Goal: Task Accomplishment & Management: Manage account settings

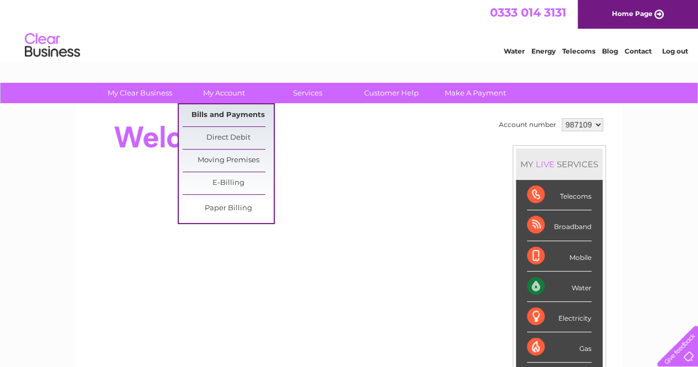
click at [224, 118] on link "Bills and Payments" at bounding box center [228, 115] width 91 height 22
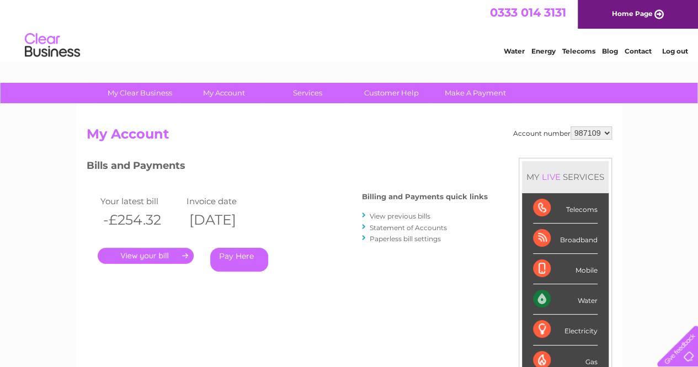
click at [400, 216] on link "View previous bills" at bounding box center [400, 216] width 61 height 8
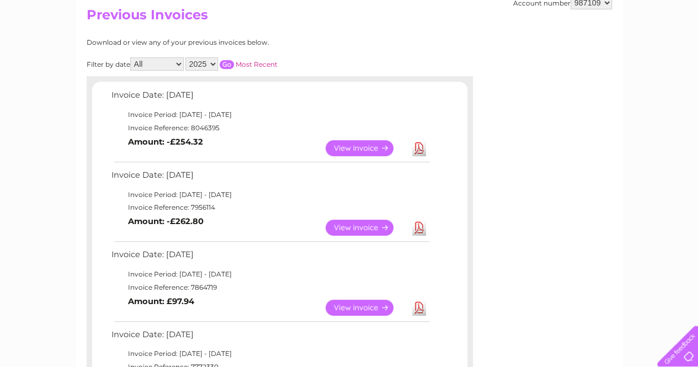
scroll to position [110, 0]
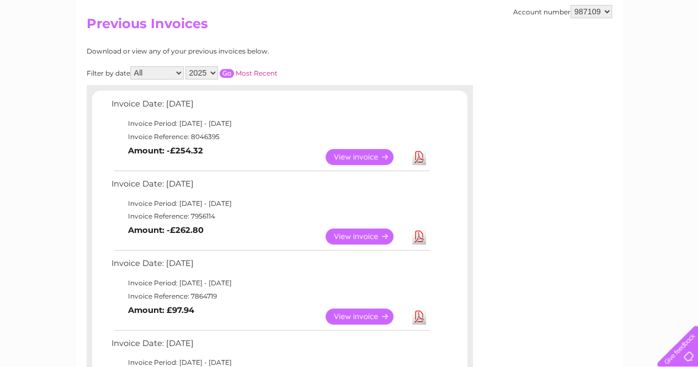
click at [417, 158] on link "Download" at bounding box center [419, 157] width 14 height 16
click at [369, 152] on link "View" at bounding box center [366, 157] width 81 height 16
